Goal: Transaction & Acquisition: Purchase product/service

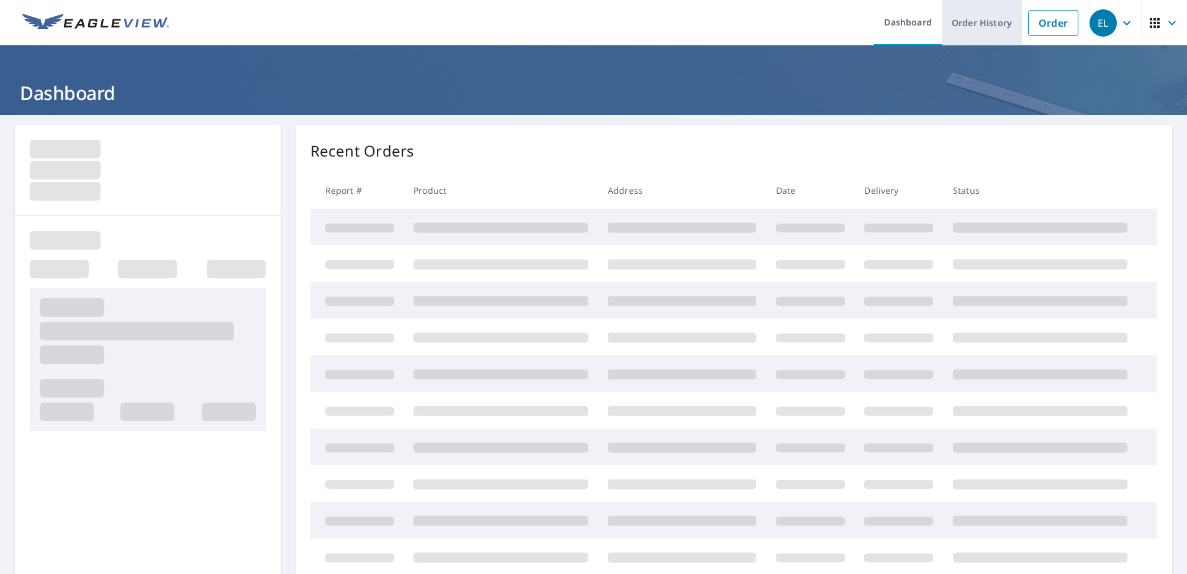
click at [970, 22] on link "Order History" at bounding box center [982, 22] width 80 height 45
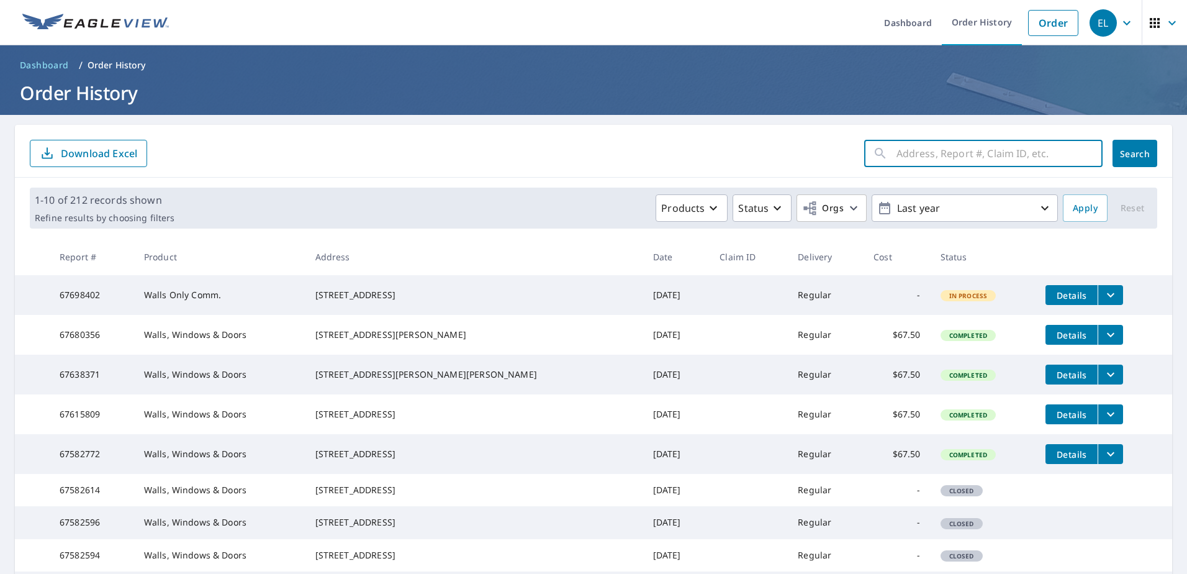
paste input "[STREET_ADDRESS]"
type input "[STREET_ADDRESS]"
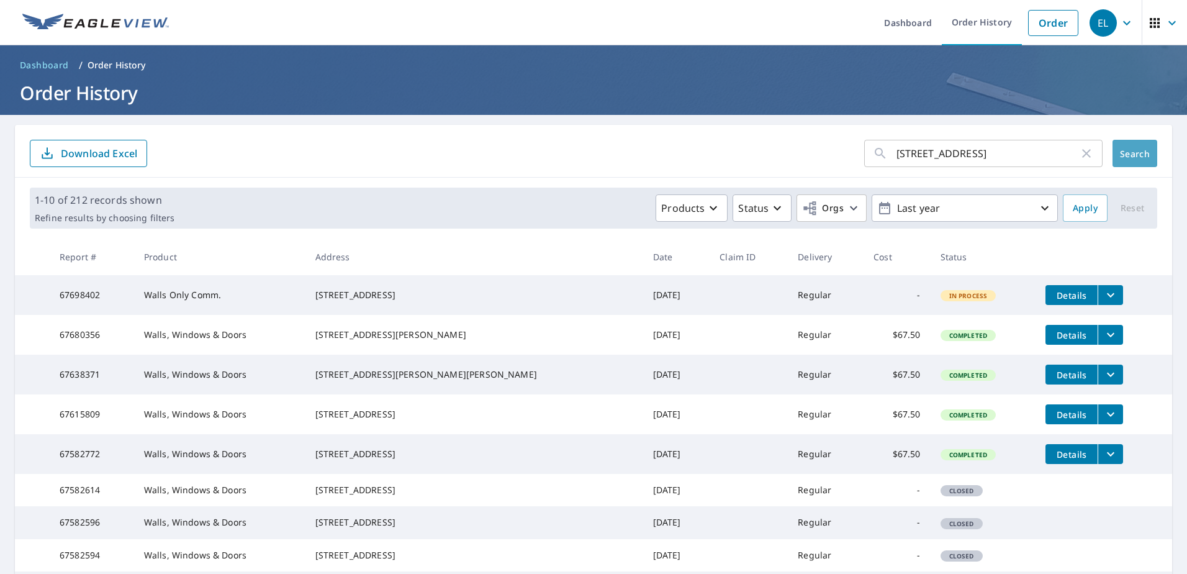
click at [1123, 155] on span "Search" at bounding box center [1135, 154] width 25 height 12
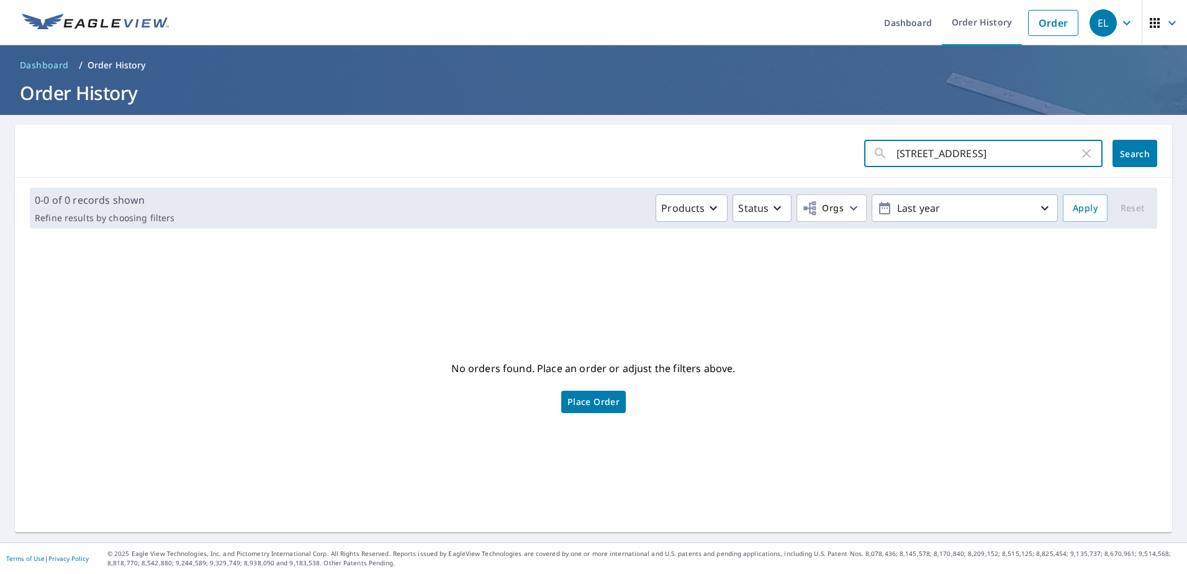
drag, startPoint x: 1061, startPoint y: 153, endPoint x: 961, endPoint y: 168, distance: 101.1
click at [961, 168] on input "[STREET_ADDRESS]" at bounding box center [988, 153] width 183 height 35
type input "[STREET_ADDRESS],"
click at [1118, 145] on button "Search" at bounding box center [1135, 153] width 45 height 27
drag, startPoint x: 981, startPoint y: 147, endPoint x: 912, endPoint y: 165, distance: 71.4
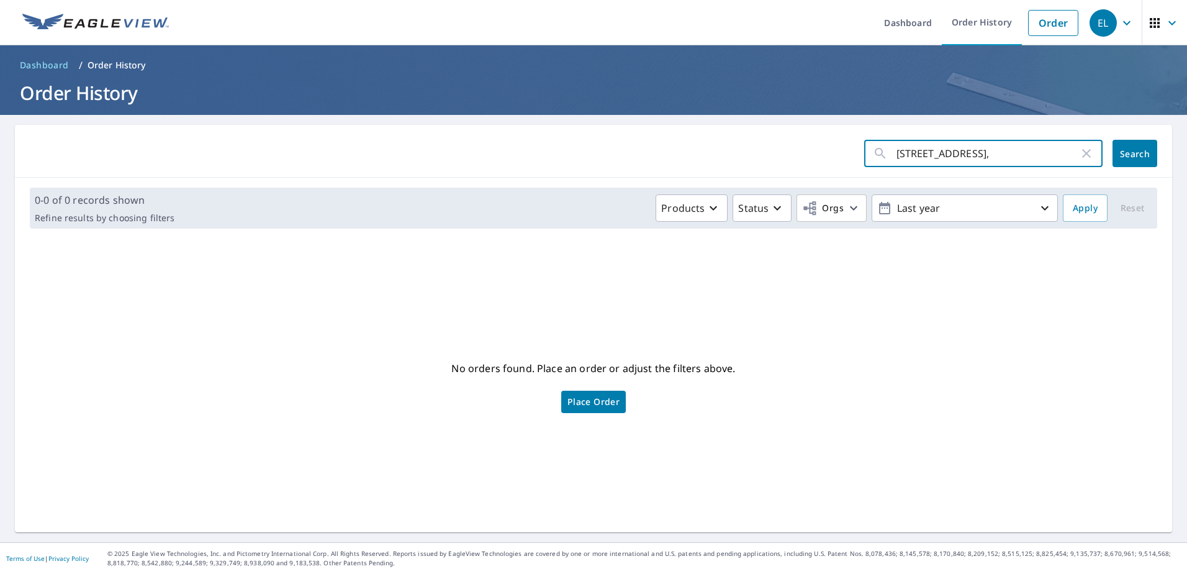
click at [912, 165] on input "[STREET_ADDRESS]," at bounding box center [988, 153] width 183 height 35
type input "3455"
click at [1125, 148] on span "Search" at bounding box center [1135, 154] width 25 height 12
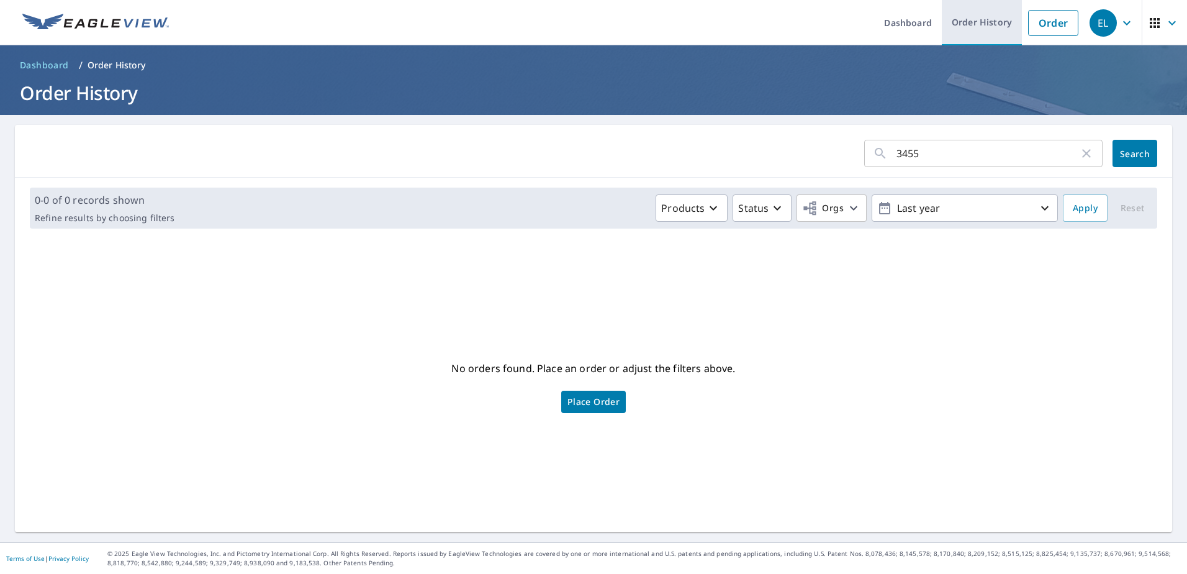
click at [972, 19] on link "Order History" at bounding box center [982, 22] width 80 height 45
click at [1050, 18] on link "Order" at bounding box center [1053, 23] width 50 height 26
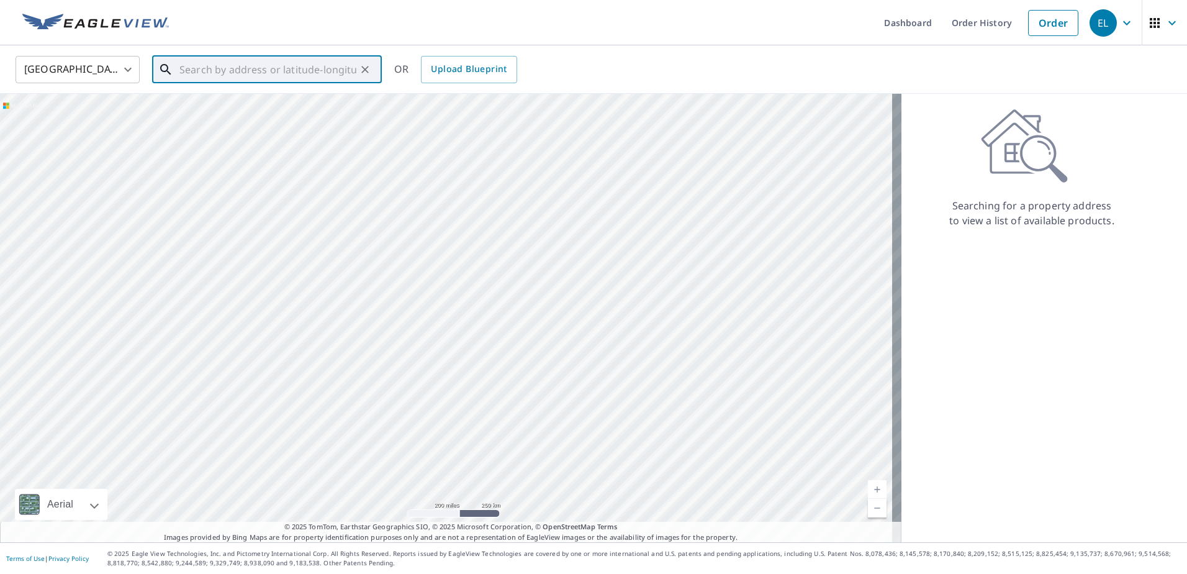
paste input "[STREET_ADDRESS]"
click at [251, 109] on span "[STREET_ADDRESS]" at bounding box center [274, 105] width 195 height 15
type input "[STREET_ADDRESS]"
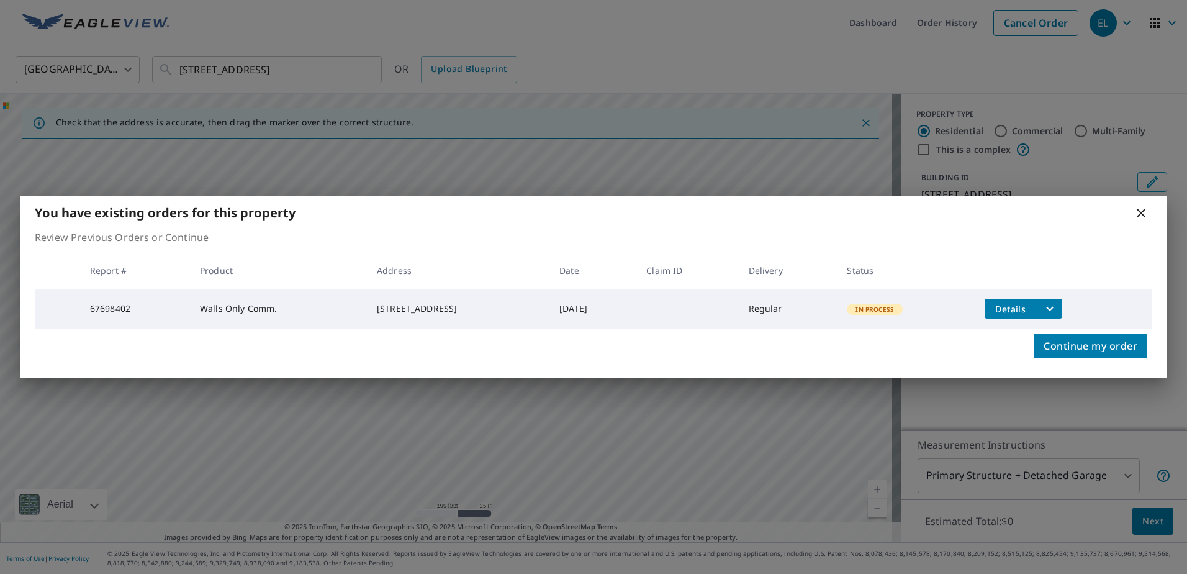
click at [1054, 307] on icon "filesDropdownBtn-67698402" at bounding box center [1049, 309] width 7 height 4
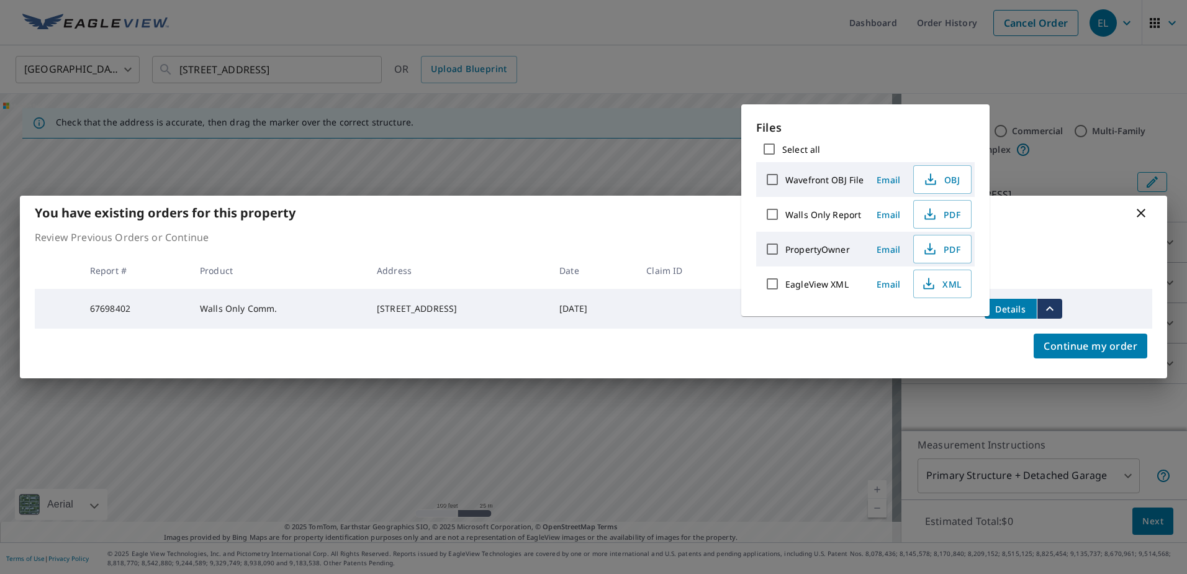
click at [773, 216] on input "Walls Only Report" at bounding box center [772, 214] width 26 height 26
checkbox input "true"
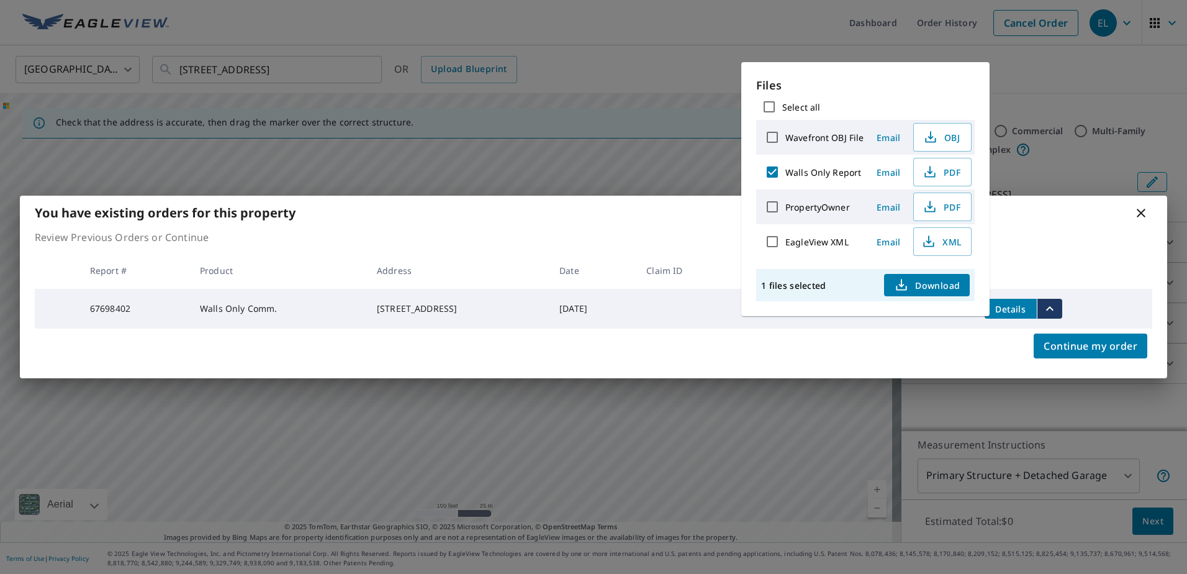
click at [923, 279] on span "Download" at bounding box center [927, 285] width 66 height 15
click at [1139, 99] on div "You have existing orders for this property Review Previous Orders or Continue R…" at bounding box center [593, 287] width 1187 height 574
